Goal: Navigation & Orientation: Go to known website

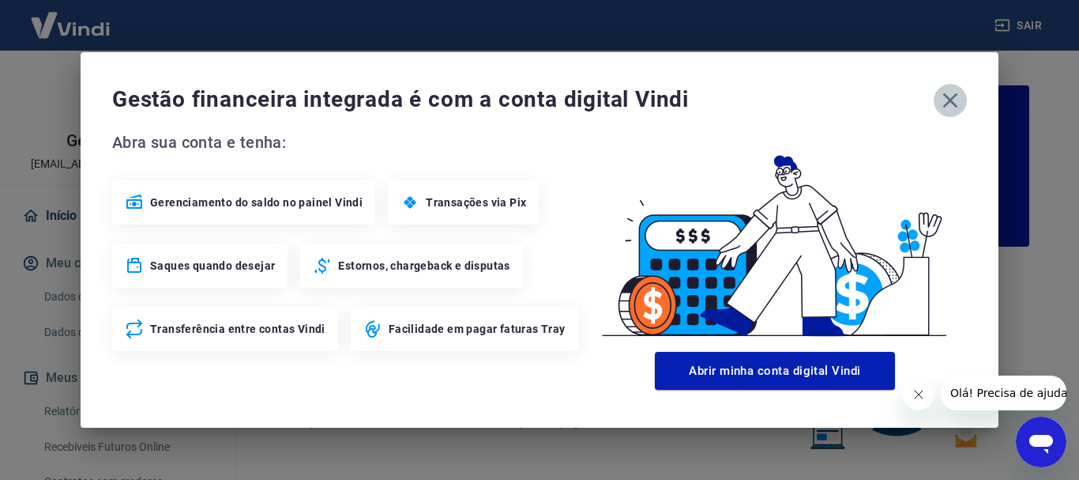
click at [950, 101] on icon "button" at bounding box center [950, 100] width 15 height 15
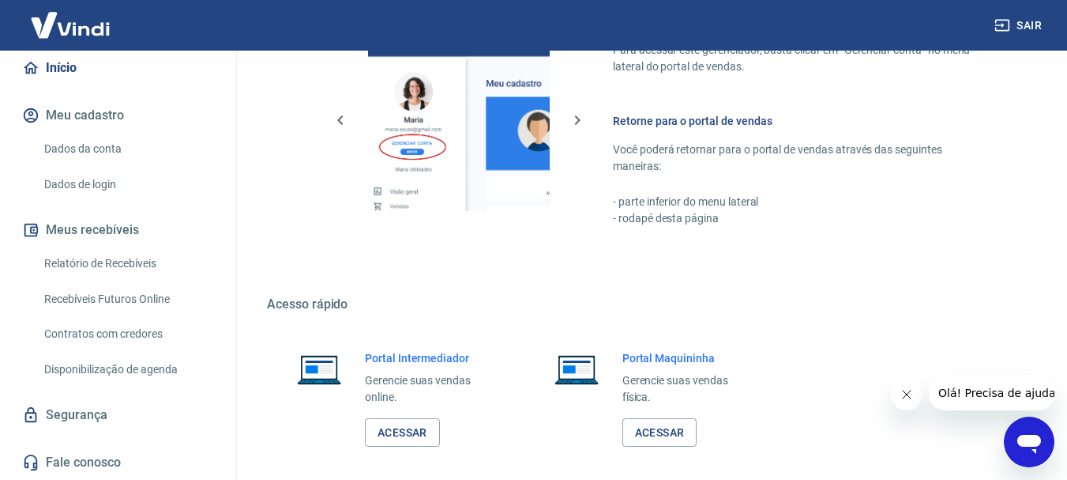
scroll to position [980, 0]
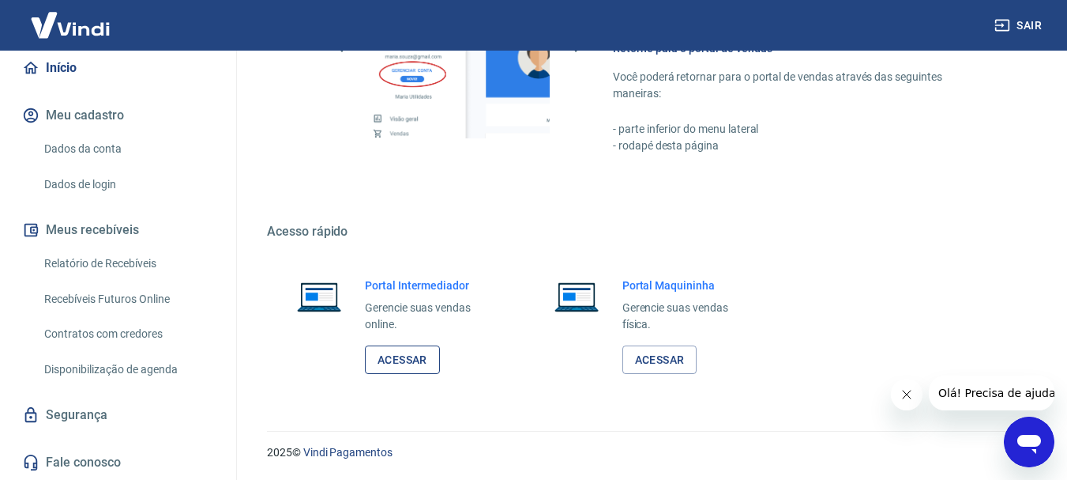
click at [391, 360] on link "Acessar" at bounding box center [402, 359] width 75 height 29
